Goal: Information Seeking & Learning: Learn about a topic

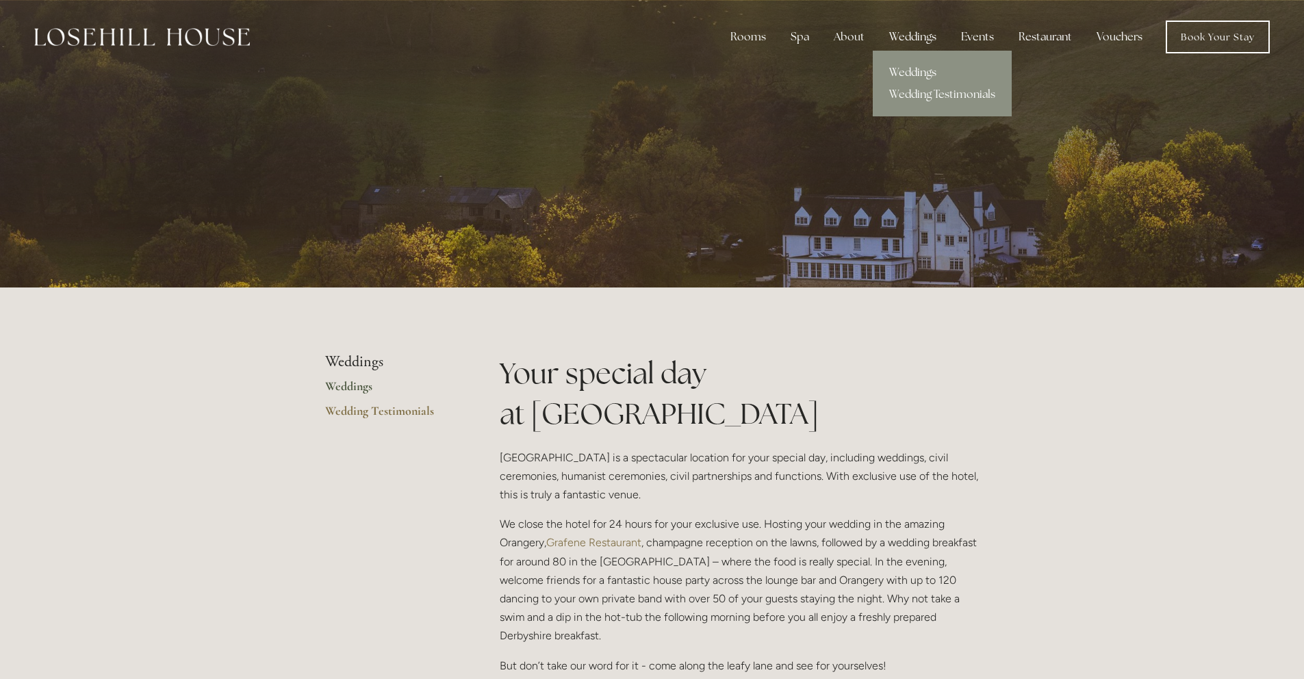
click at [910, 79] on link "Weddings" at bounding box center [942, 73] width 139 height 22
click at [341, 387] on link "Weddings" at bounding box center [390, 391] width 131 height 25
click at [372, 409] on link "Wedding Testimonials" at bounding box center [390, 415] width 131 height 25
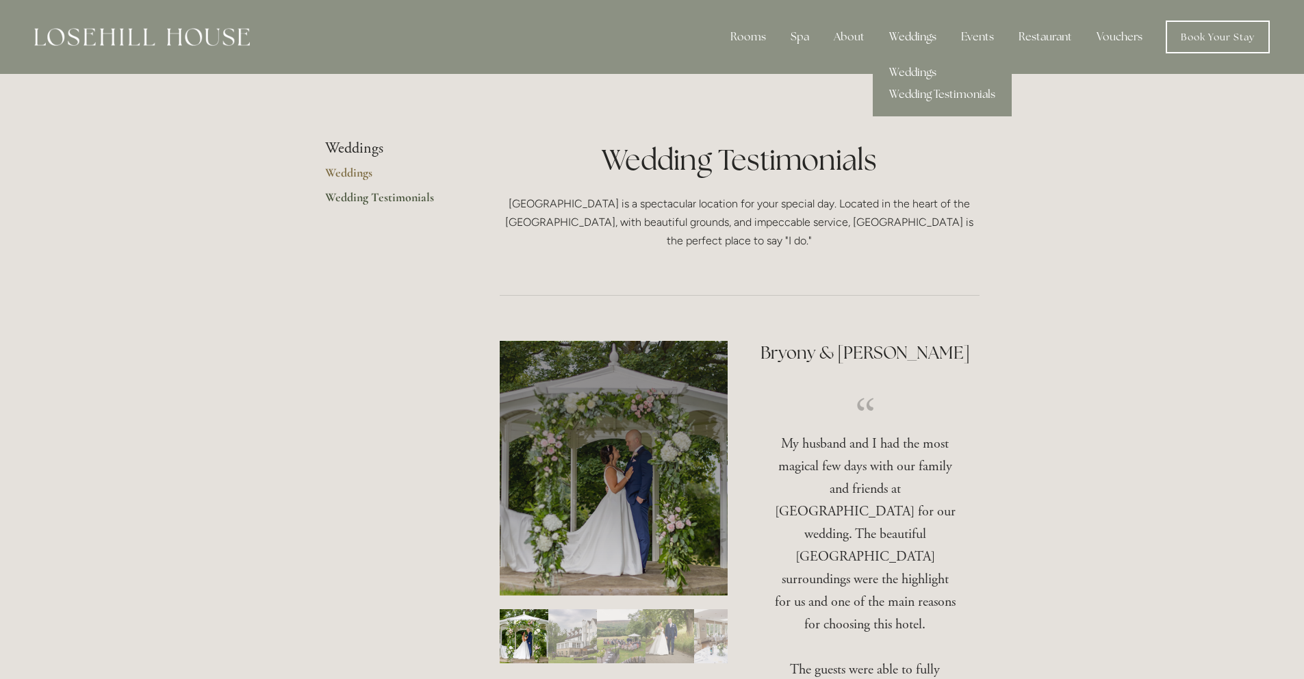
click at [911, 70] on link "Weddings" at bounding box center [942, 73] width 139 height 22
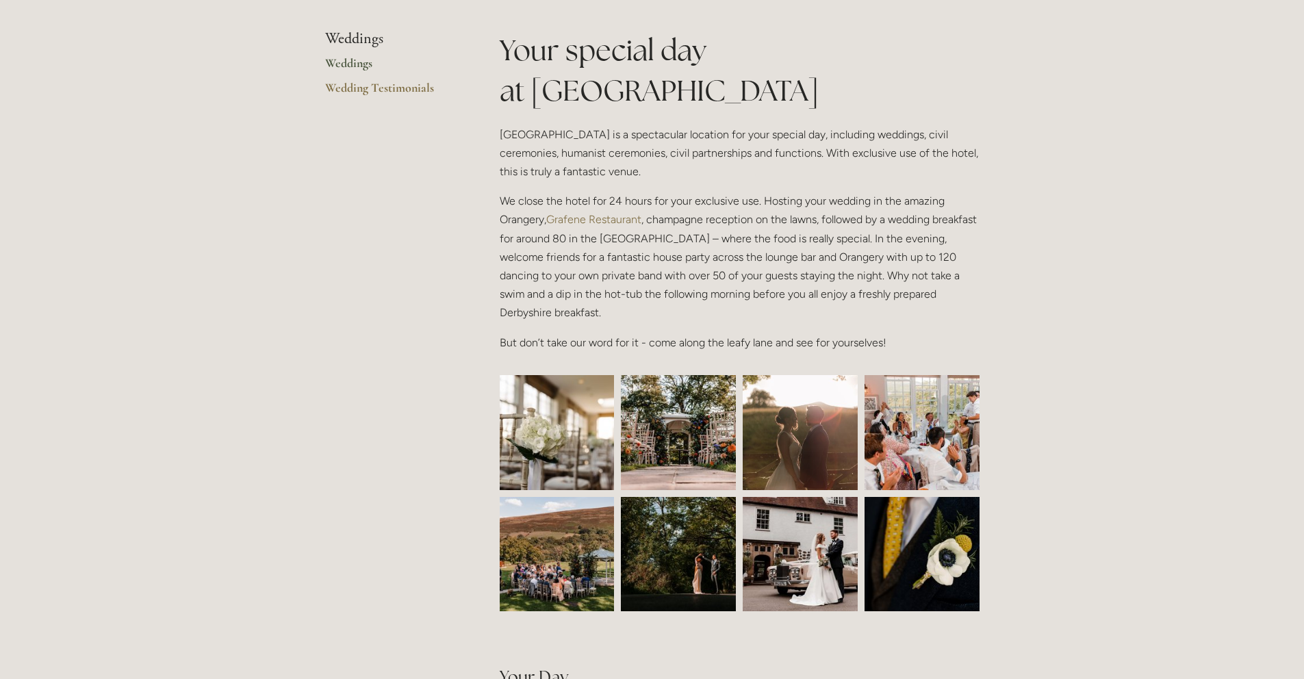
scroll to position [207, 0]
